Goal: Task Accomplishment & Management: Complete application form

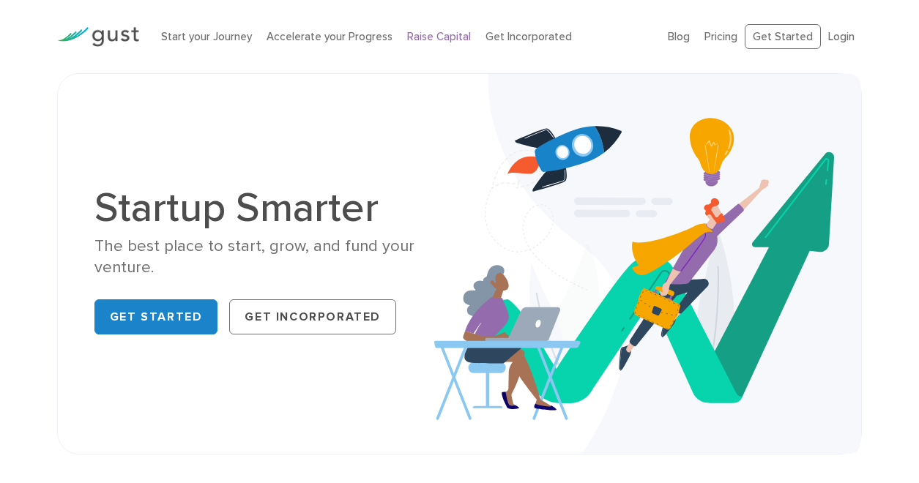
click at [433, 37] on link "Raise Capital" at bounding box center [439, 36] width 64 height 13
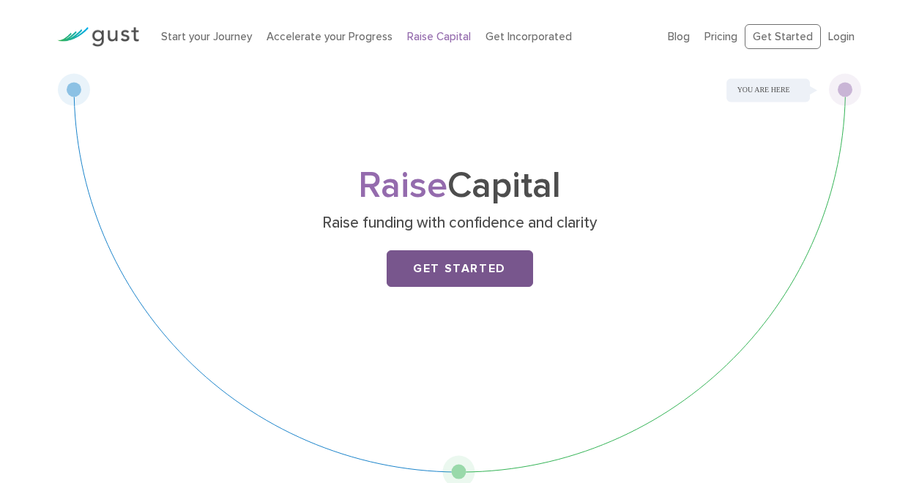
click at [476, 258] on link "Get Started" at bounding box center [460, 268] width 146 height 37
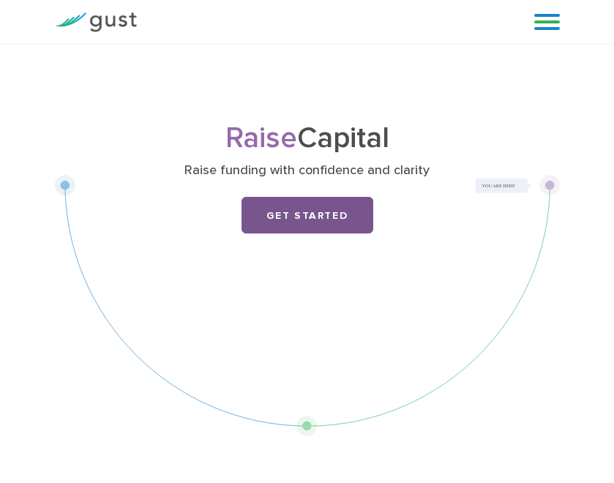
click at [341, 212] on link "Get Started" at bounding box center [308, 215] width 132 height 37
